Goal: Obtain resource: Download file/media

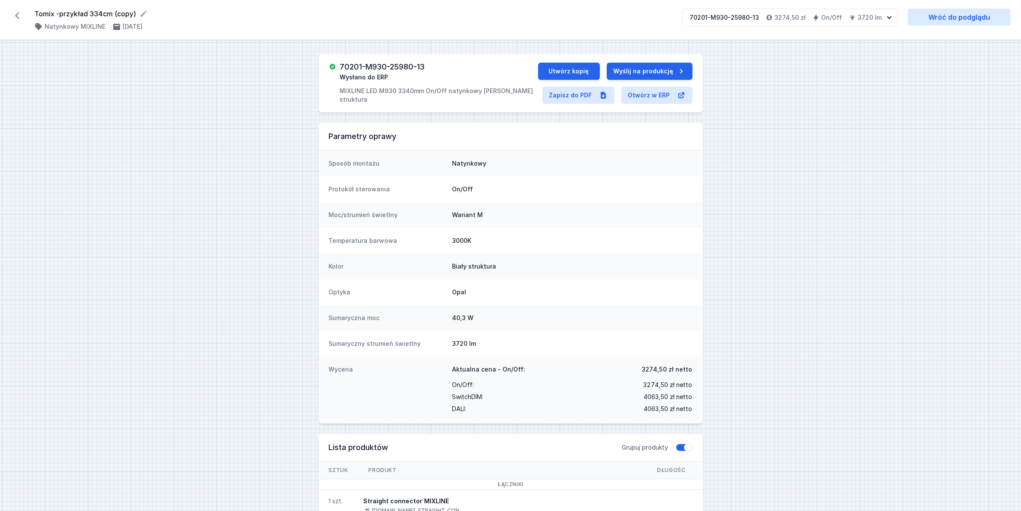
click at [16, 20] on icon at bounding box center [17, 16] width 14 height 14
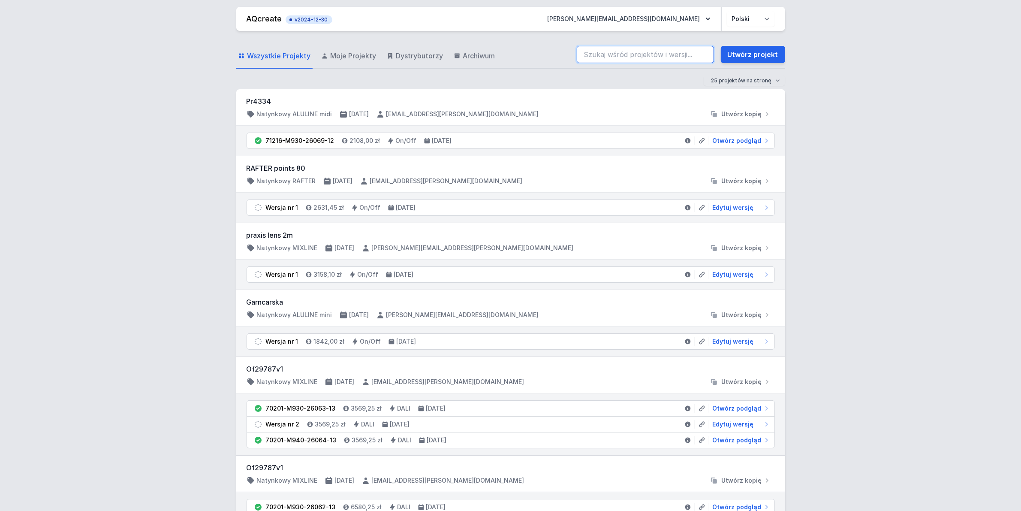
click at [634, 48] on input "search" at bounding box center [645, 54] width 137 height 17
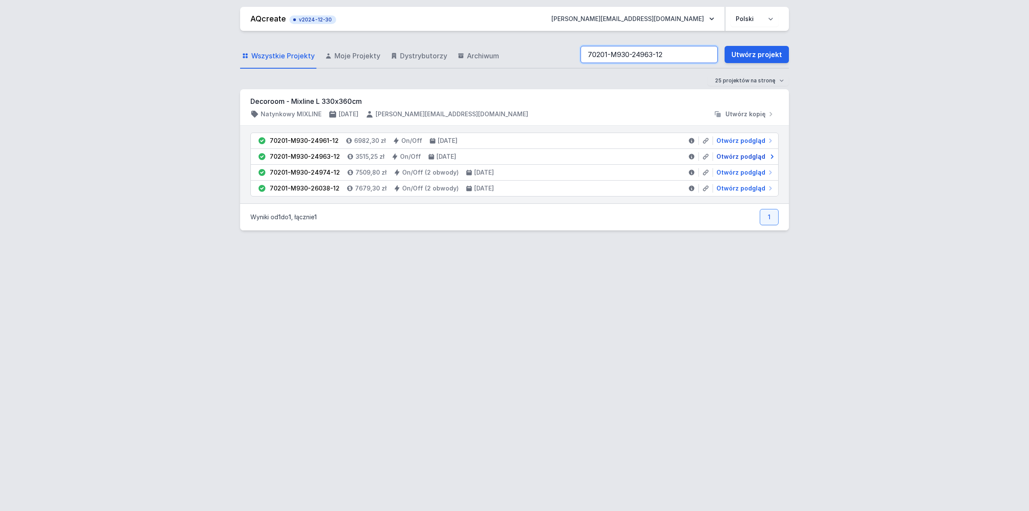
type input "70201-M930-24963-12"
click at [747, 156] on span "Otwórz podgląd" at bounding box center [741, 156] width 49 height 9
select select "2"
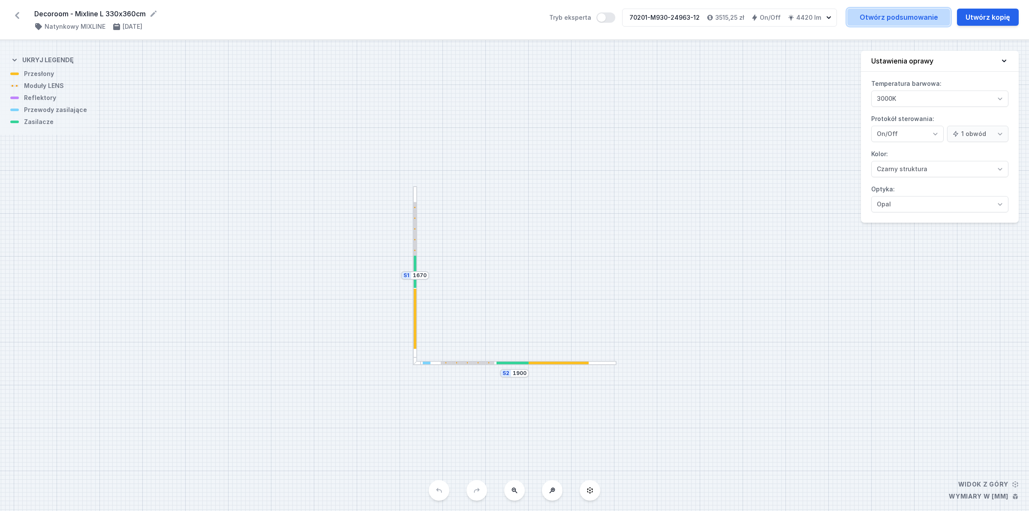
click at [903, 13] on link "Otwórz podsumowanie" at bounding box center [898, 17] width 103 height 17
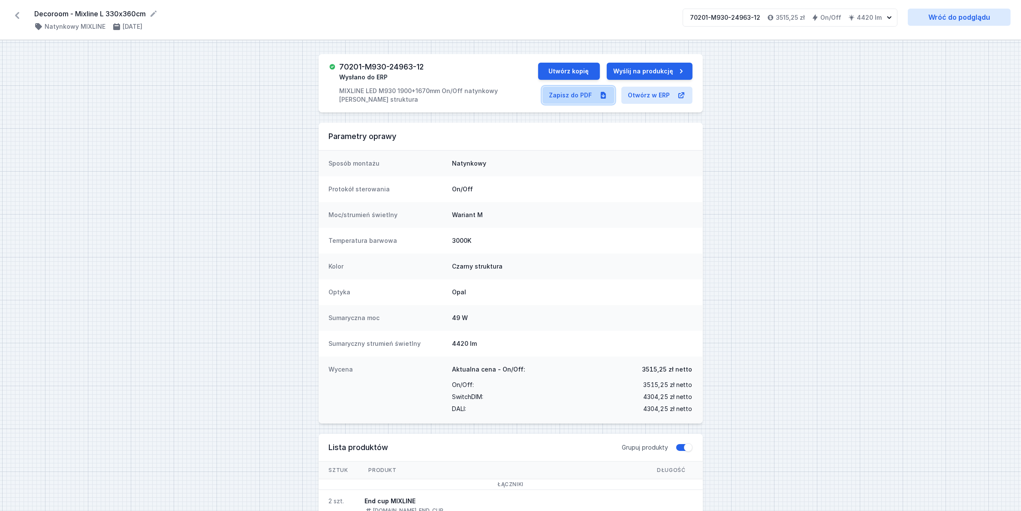
click at [574, 99] on link "Zapisz do PDF" at bounding box center [579, 95] width 72 height 17
click at [20, 11] on icon at bounding box center [17, 16] width 14 height 14
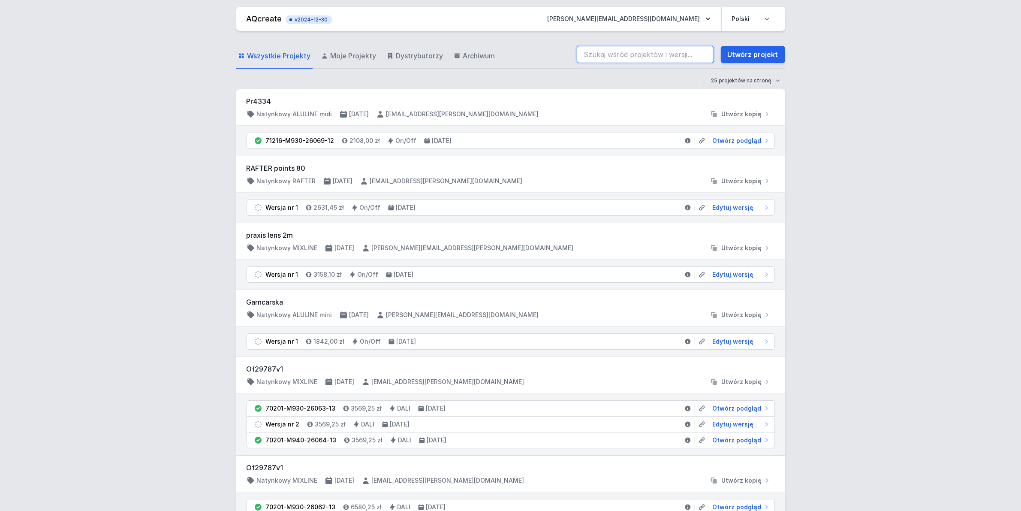
click at [627, 54] on input "search" at bounding box center [645, 54] width 137 height 17
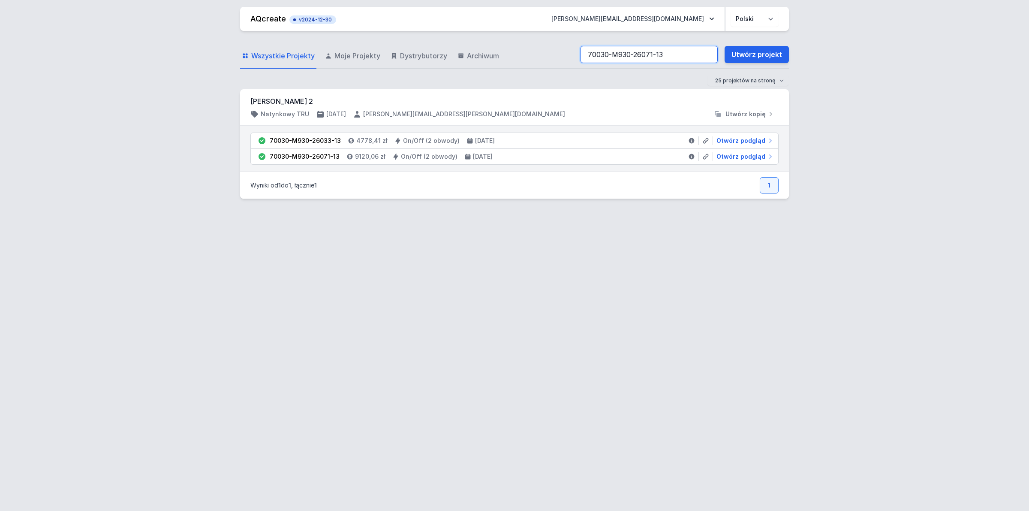
type input "70030-M930-26071-13"
click at [726, 154] on span "Otwórz podgląd" at bounding box center [741, 156] width 49 height 9
select select "M"
select select "3000"
select select "true"
